Goal: Information Seeking & Learning: Learn about a topic

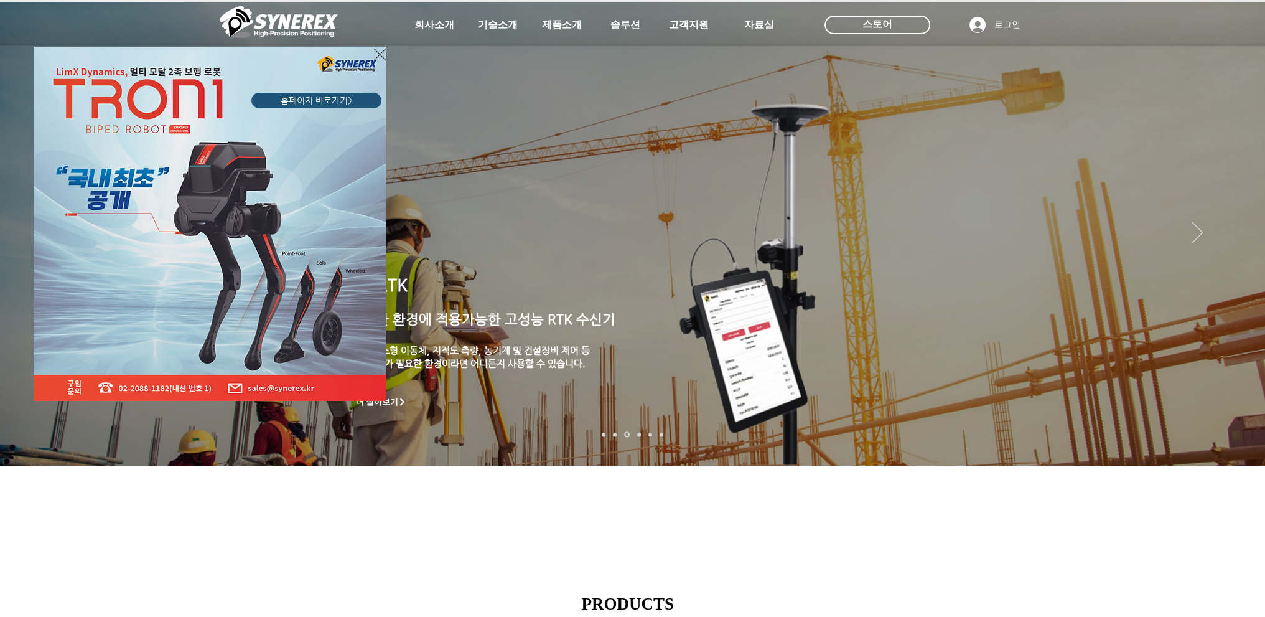
click at [1240, 256] on div "LimX Dinamics" at bounding box center [632, 308] width 1265 height 617
click at [1238, 256] on div "LimX Dinamics" at bounding box center [632, 308] width 1265 height 617
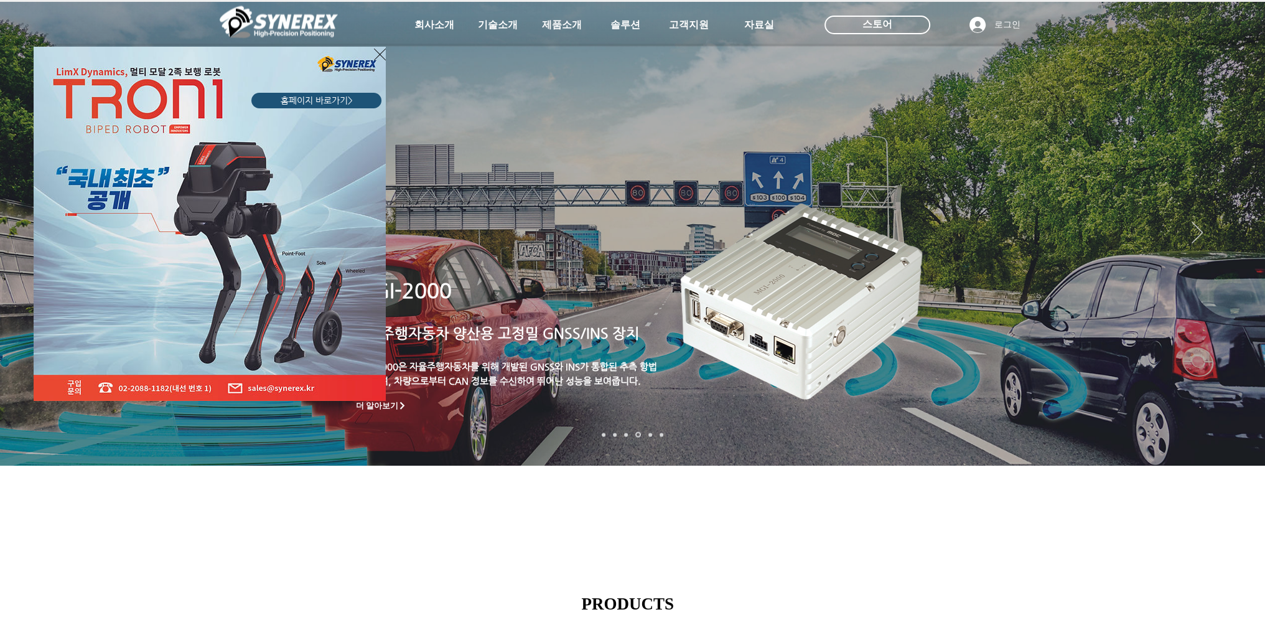
click at [383, 54] on icon "사이트로 돌아가기" at bounding box center [380, 55] width 12 height 16
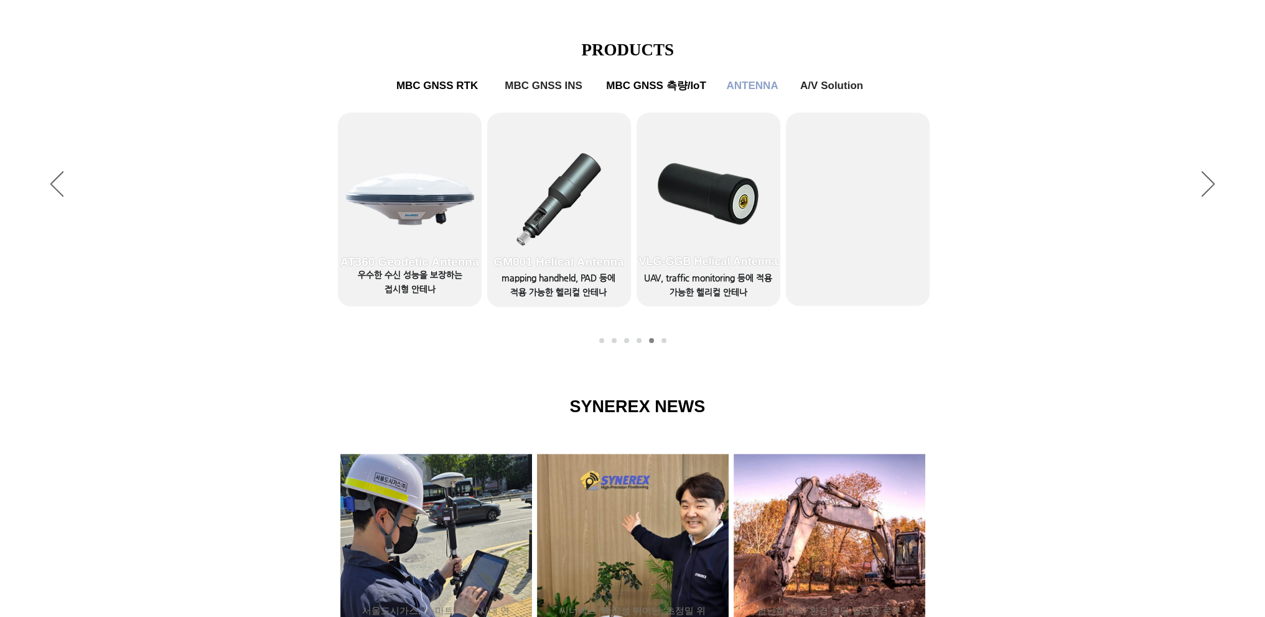
scroll to position [498, 0]
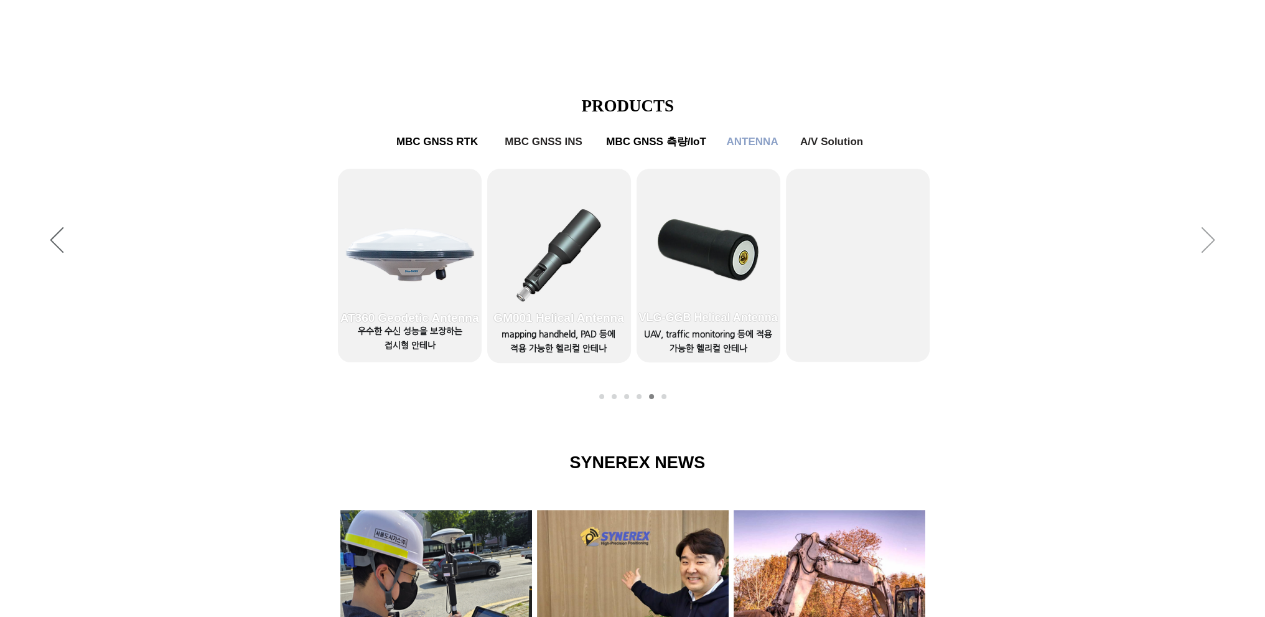
click at [1205, 241] on icon "다음" at bounding box center [1208, 240] width 13 height 26
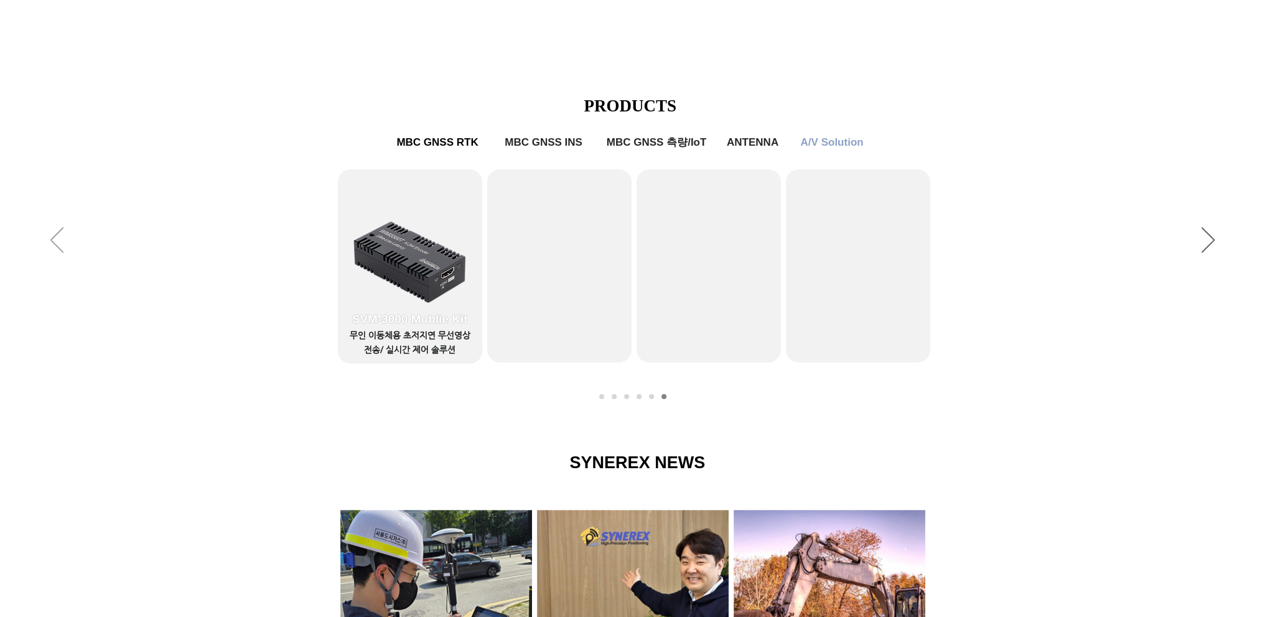
click at [62, 247] on icon "이전" at bounding box center [56, 240] width 13 height 26
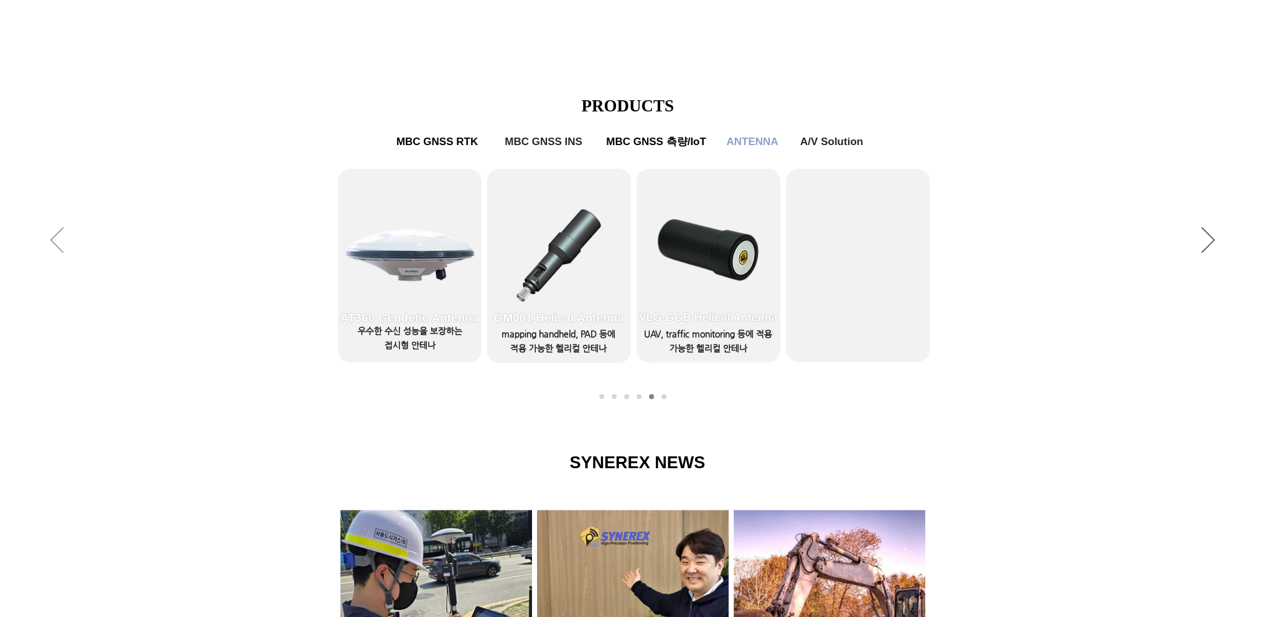
click at [58, 247] on icon "이전" at bounding box center [56, 240] width 13 height 26
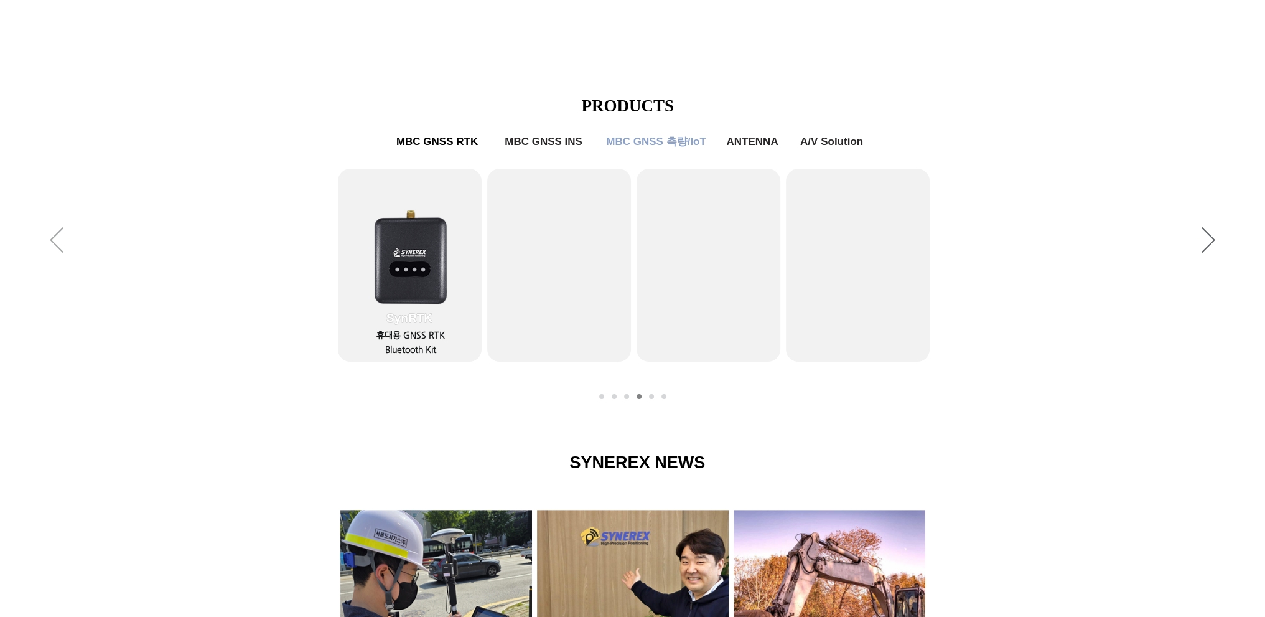
click at [52, 236] on icon "이전" at bounding box center [56, 240] width 13 height 26
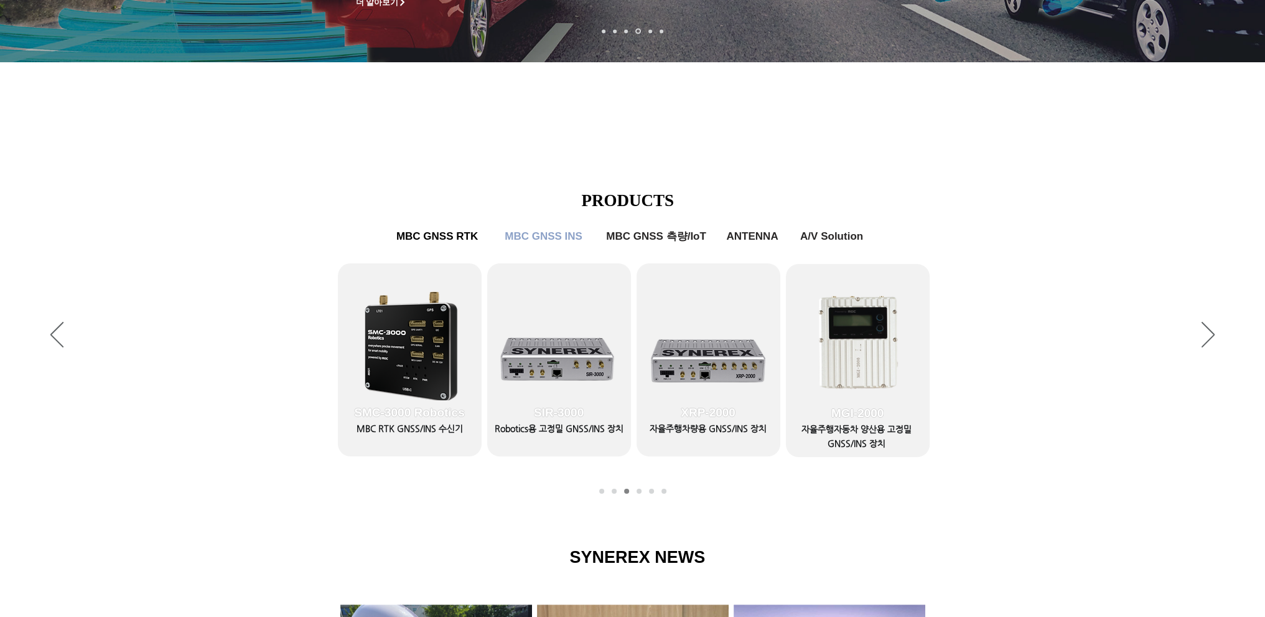
scroll to position [0, 0]
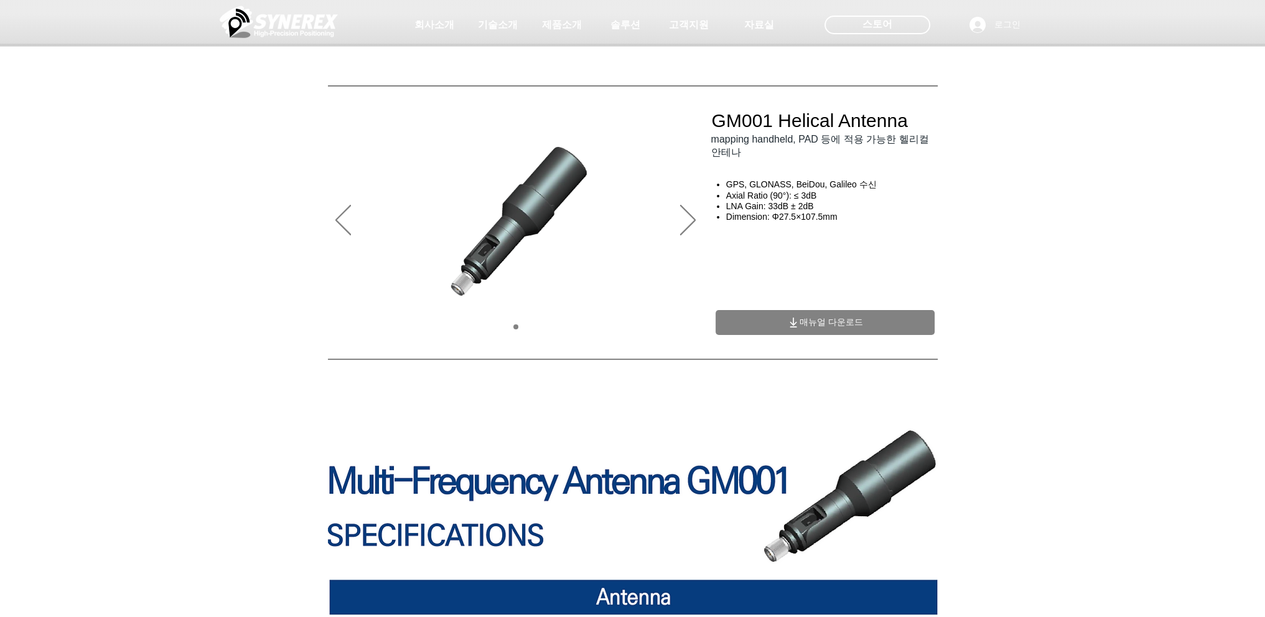
drag, startPoint x: 685, startPoint y: 225, endPoint x: 702, endPoint y: 205, distance: 26.9
click at [685, 225] on icon "다음" at bounding box center [688, 220] width 16 height 30
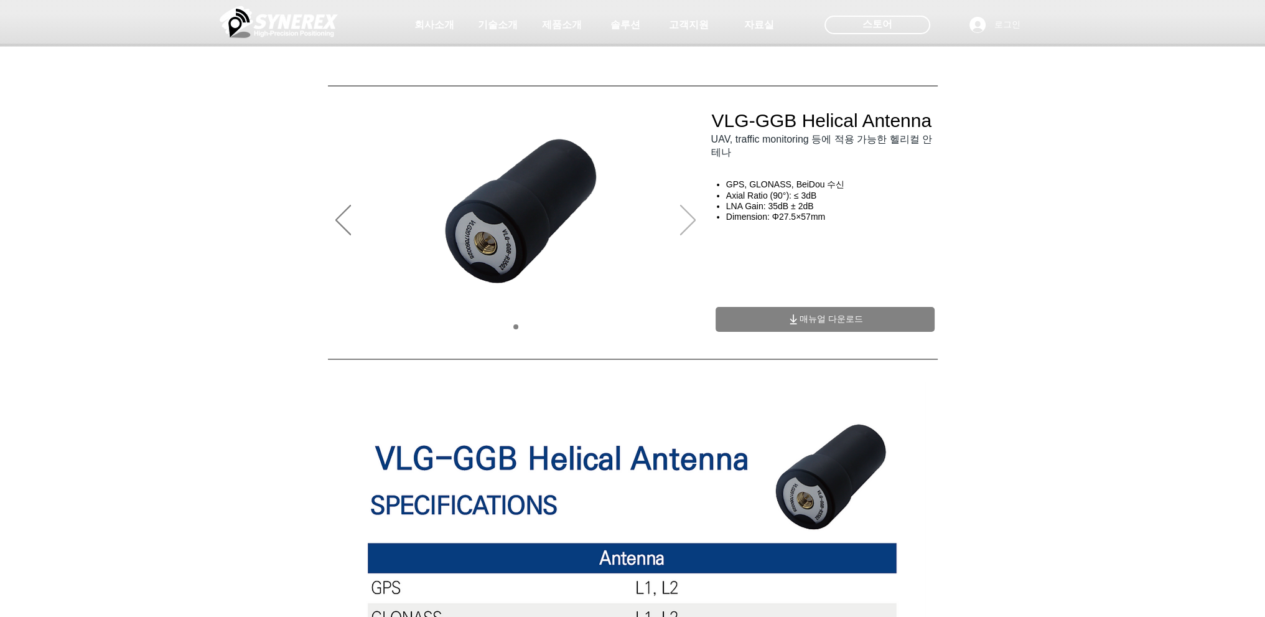
click at [690, 216] on icon "다음" at bounding box center [688, 220] width 16 height 30
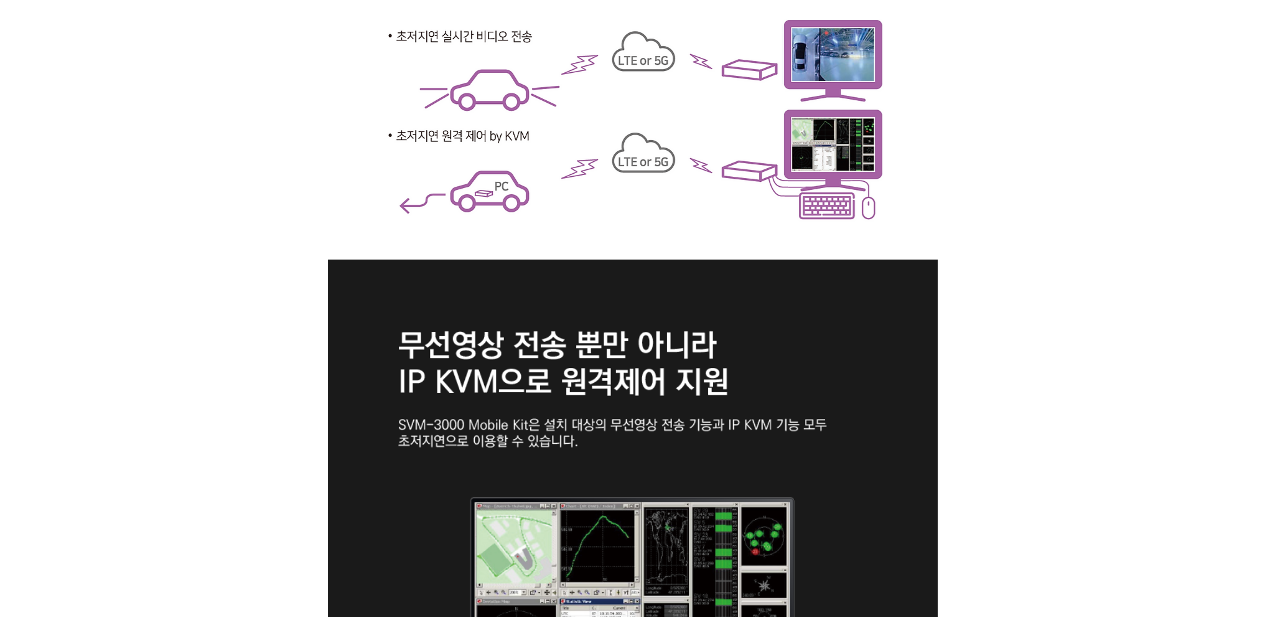
scroll to position [1494, 0]
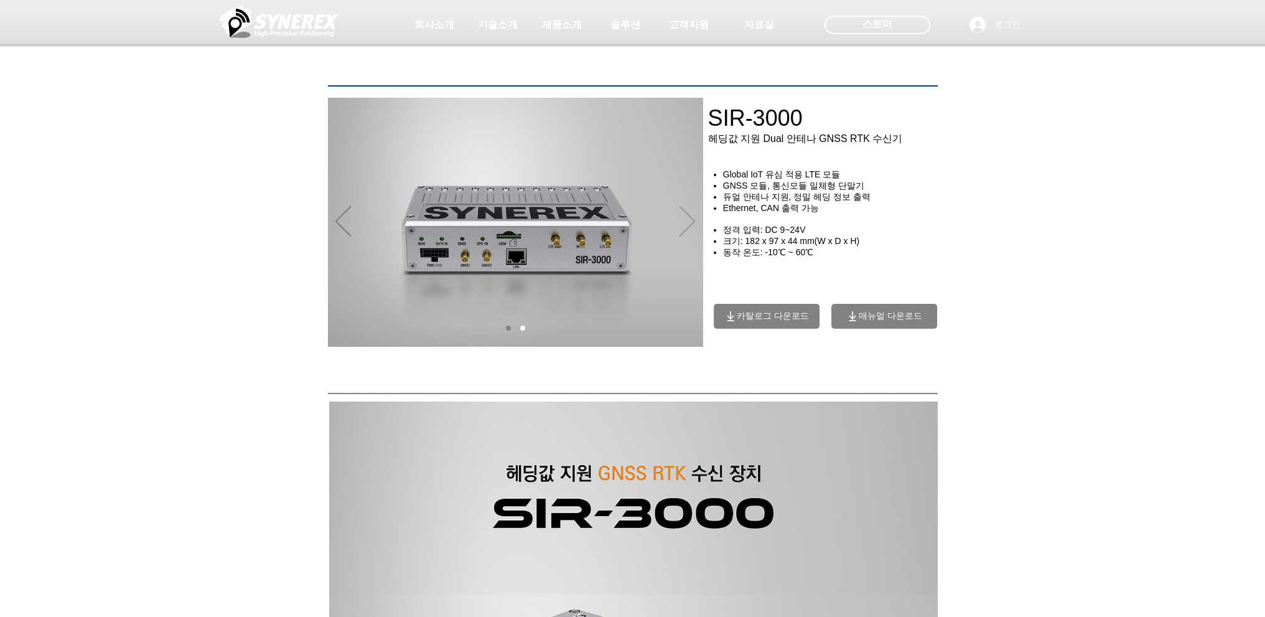
click at [693, 227] on icon "다음" at bounding box center [688, 221] width 16 height 30
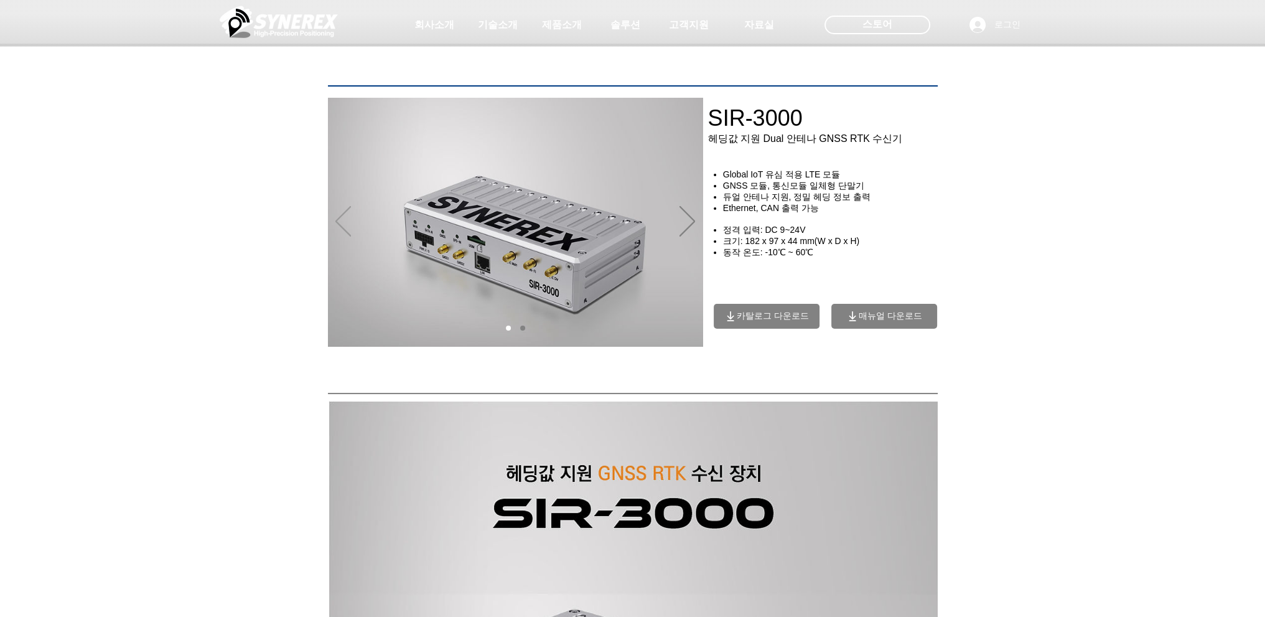
click at [347, 223] on icon "이전" at bounding box center [343, 221] width 16 height 30
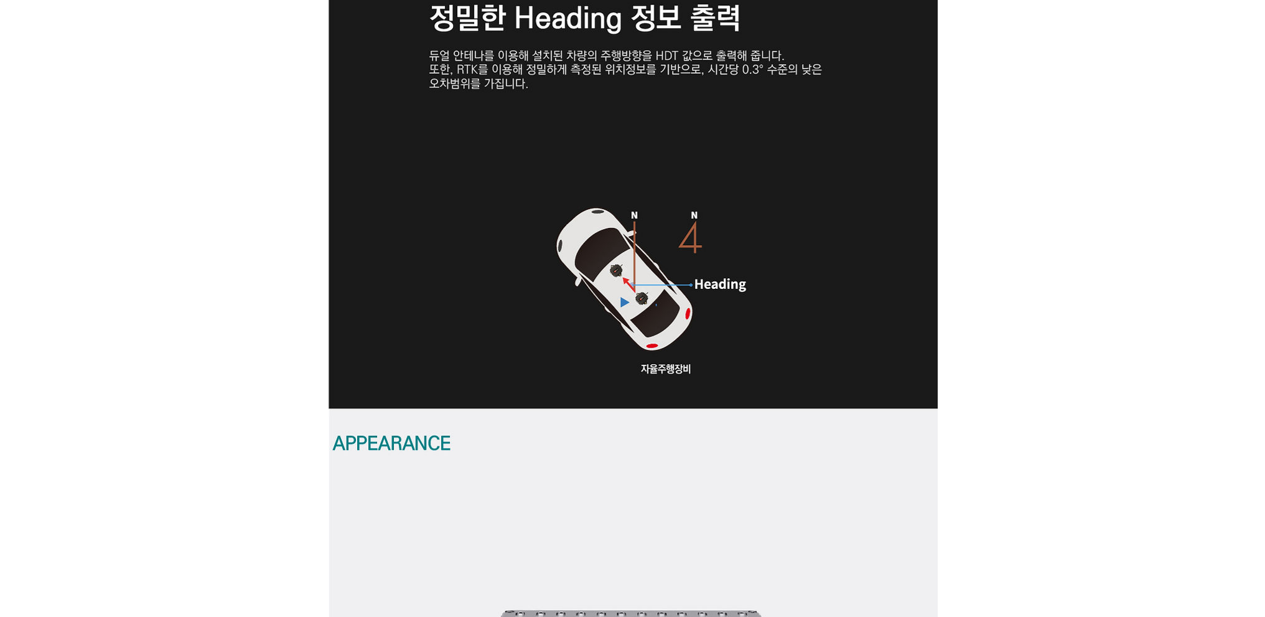
scroll to position [2863, 0]
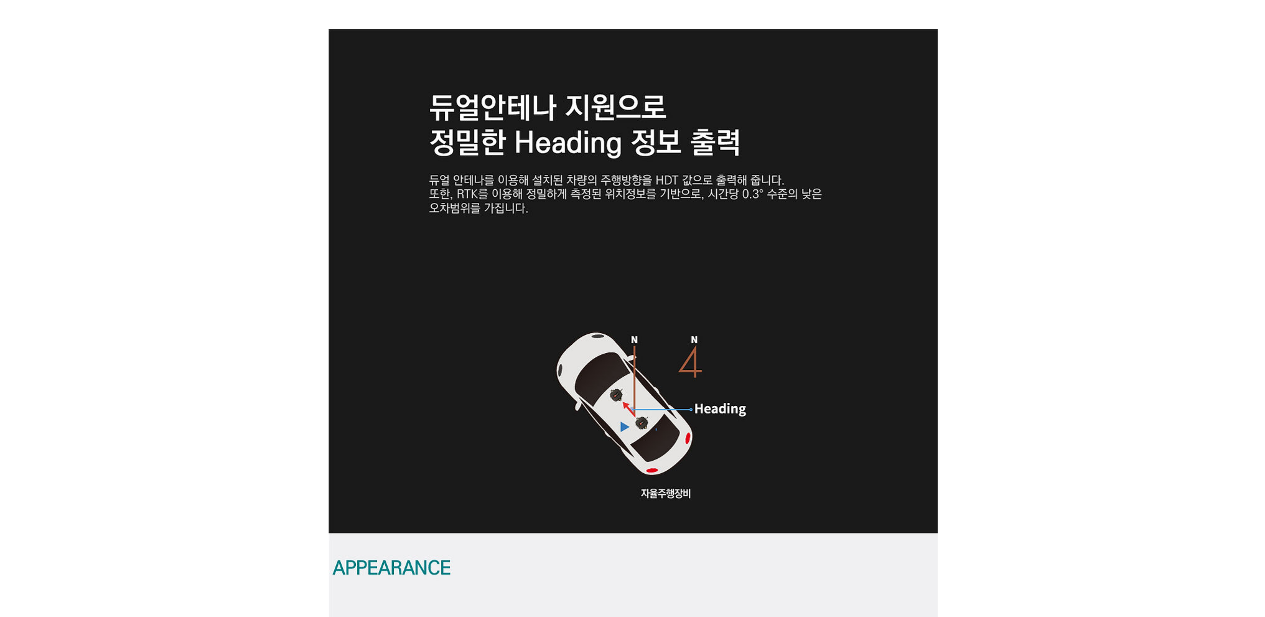
drag, startPoint x: 1000, startPoint y: 341, endPoint x: 986, endPoint y: 340, distance: 14.3
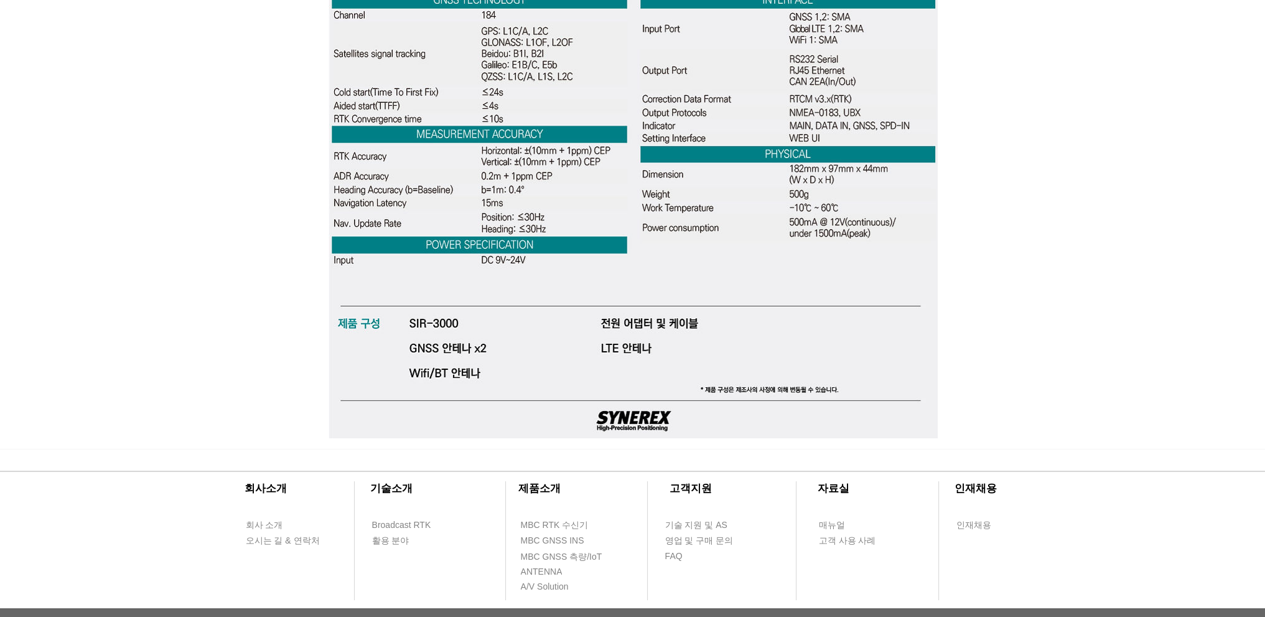
scroll to position [3943, 0]
